Goal: Find specific page/section: Find specific page/section

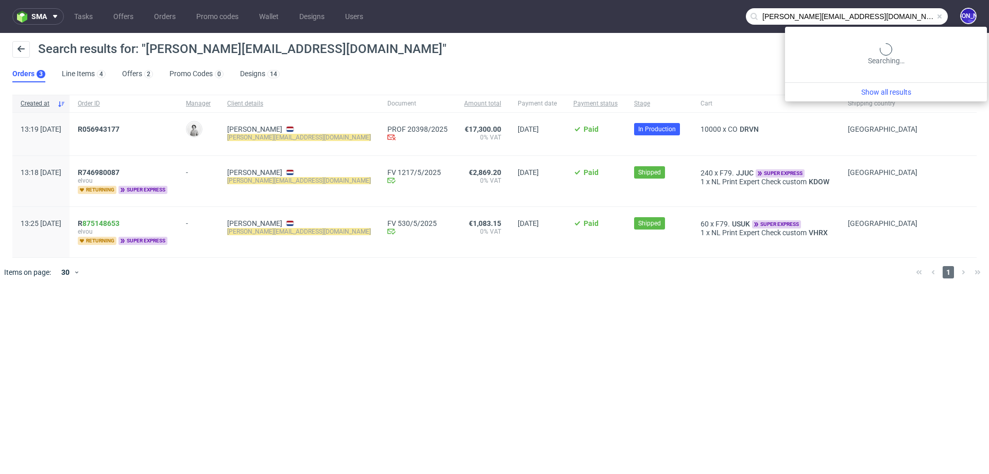
click at [902, 12] on input "[PERSON_NAME][EMAIL_ADDRESS][DOMAIN_NAME]" at bounding box center [847, 16] width 202 height 16
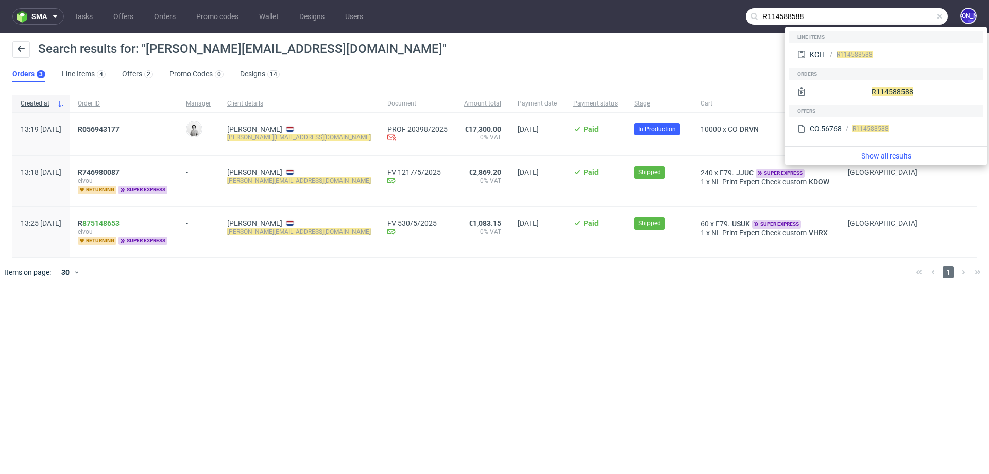
type input "R114588588"
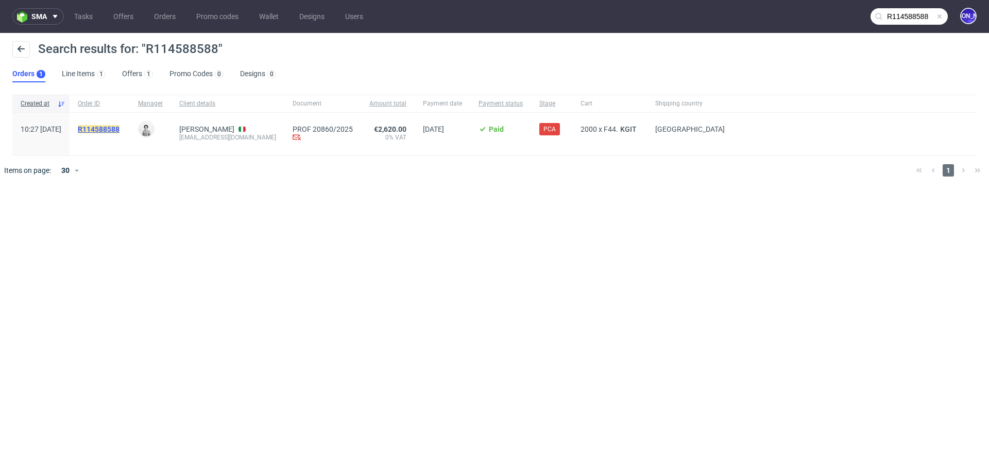
click at [119, 130] on mark "R114588588" at bounding box center [99, 129] width 42 height 8
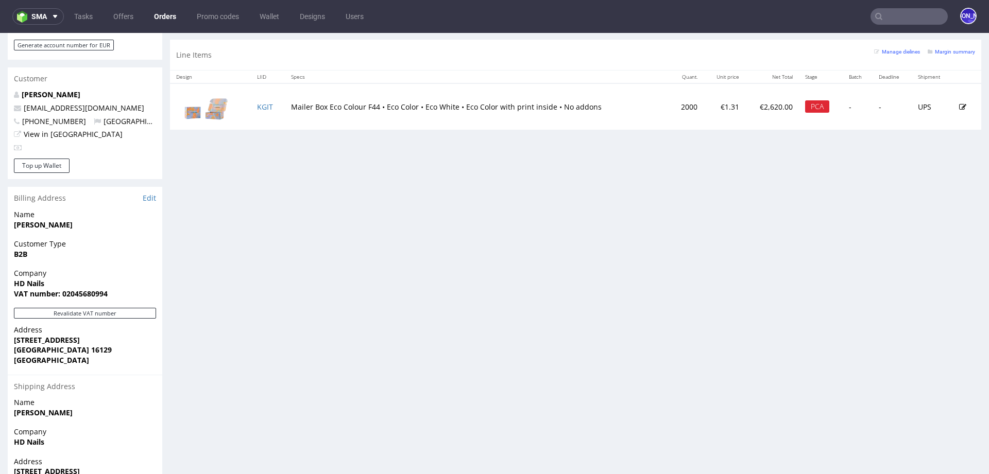
scroll to position [490, 0]
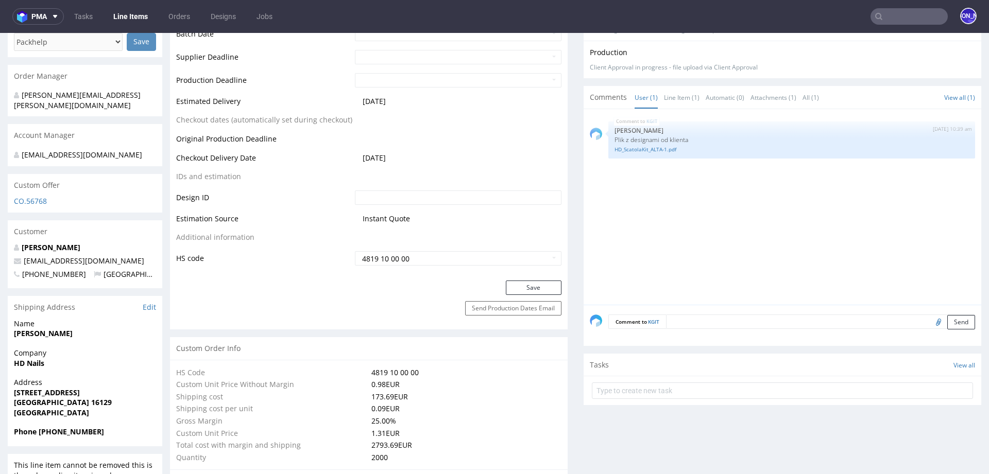
scroll to position [467, 0]
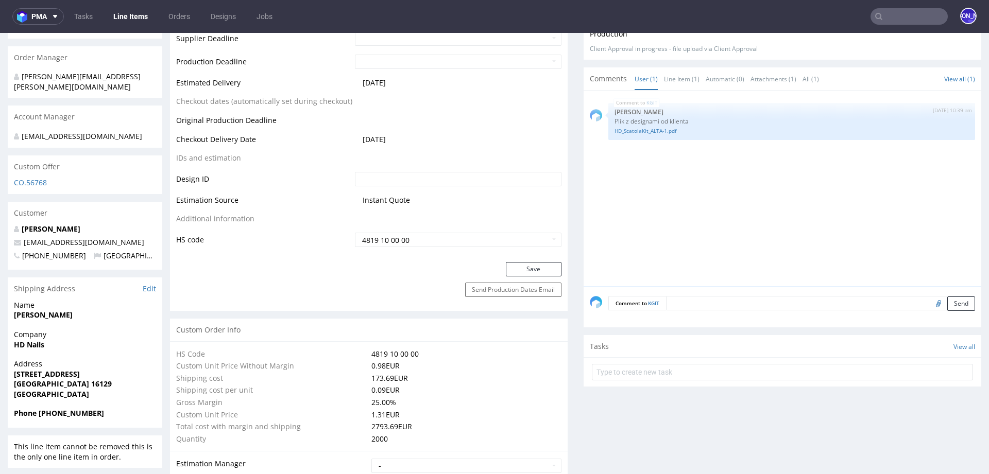
click at [903, 15] on input "text" at bounding box center [908, 16] width 77 height 16
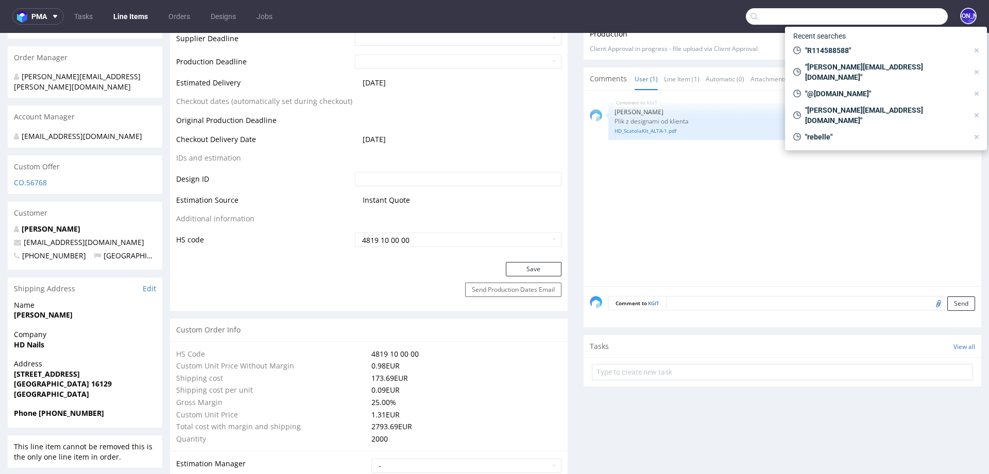
paste input "[EMAIL_ADDRESS][DOMAIN_NAME]"
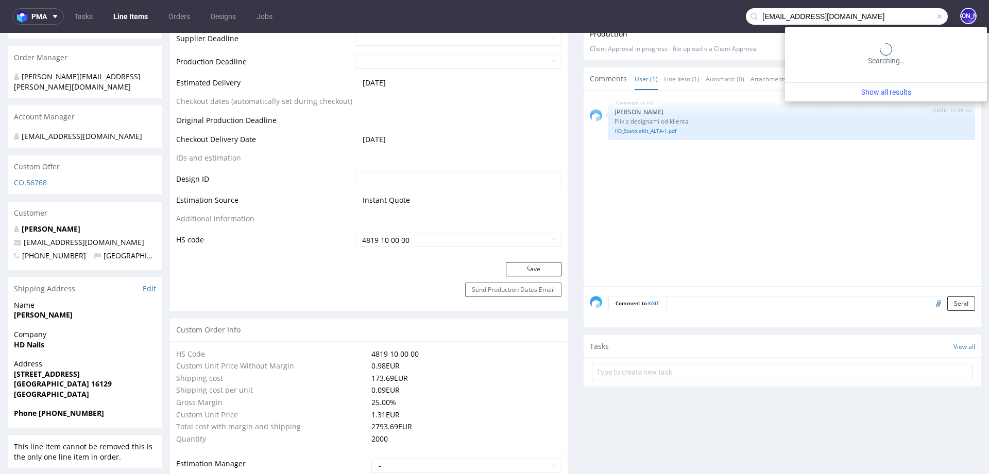
type input "[EMAIL_ADDRESS][DOMAIN_NAME]"
